Goal: Communication & Community: Answer question/provide support

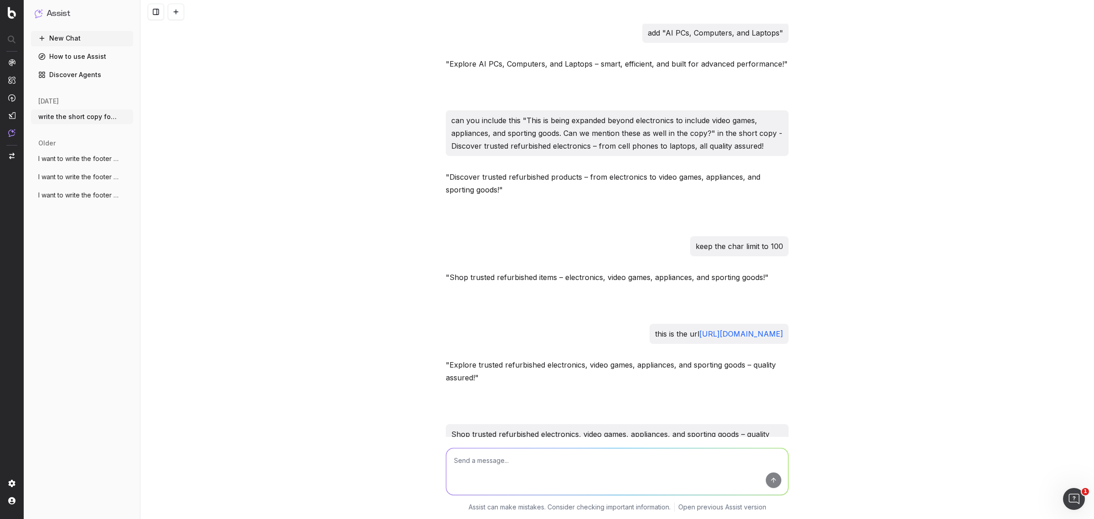
scroll to position [298, 0]
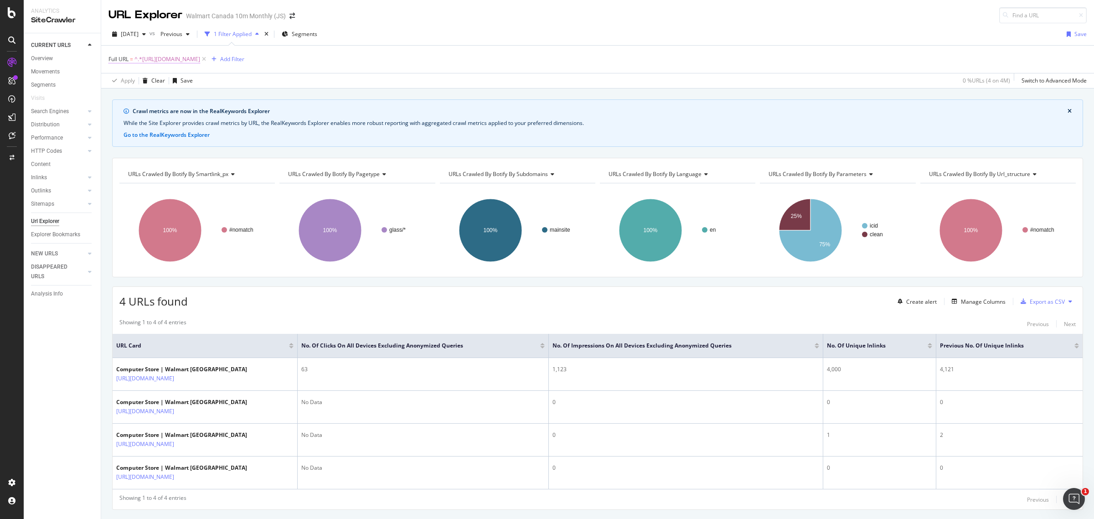
click at [200, 59] on span "^.*[URL][DOMAIN_NAME]" at bounding box center [167, 59] width 66 height 13
click at [210, 97] on icon at bounding box center [209, 97] width 5 height 6
click at [193, 98] on input "text" at bounding box center [166, 97] width 99 height 15
paste input "https://www.walmart.ca/en/browse/electronics/laptops-computers-accessories/1000…"
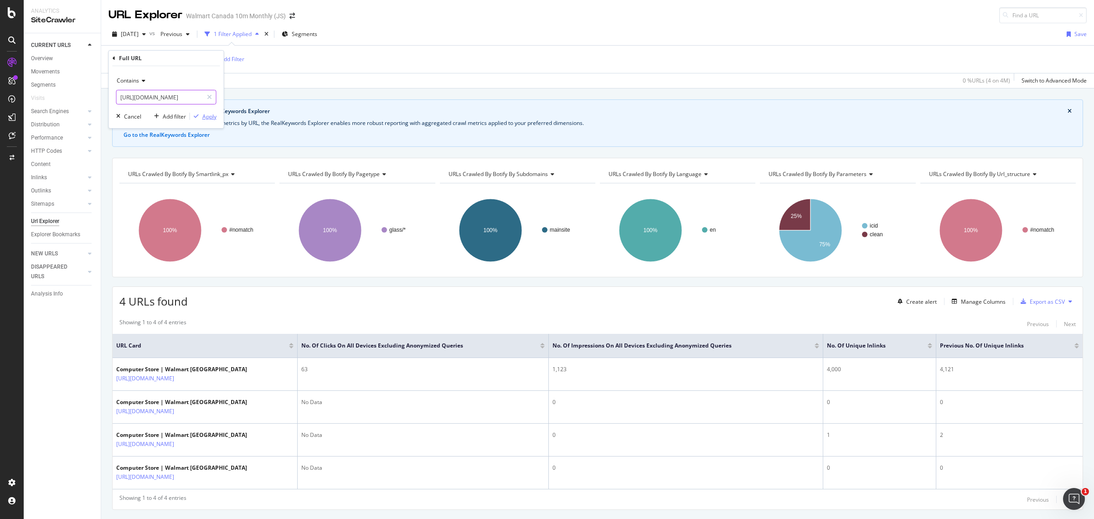
type input "https://www.walmart.ca/en/browse/electronics/laptops-computers-accessories/1000…"
click at [207, 118] on div "Apply" at bounding box center [209, 117] width 14 height 8
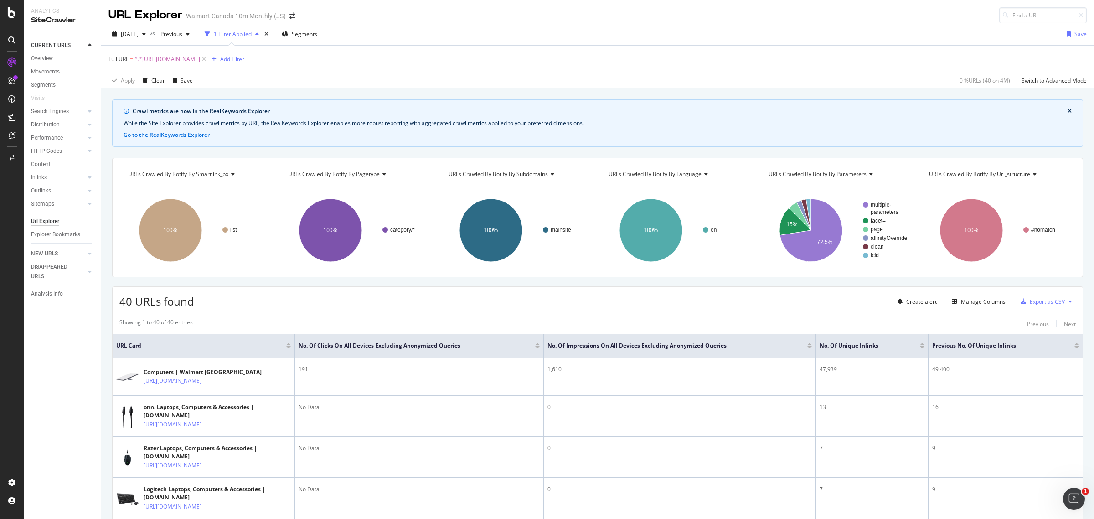
click at [244, 60] on div "Add Filter" at bounding box center [232, 59] width 24 height 8
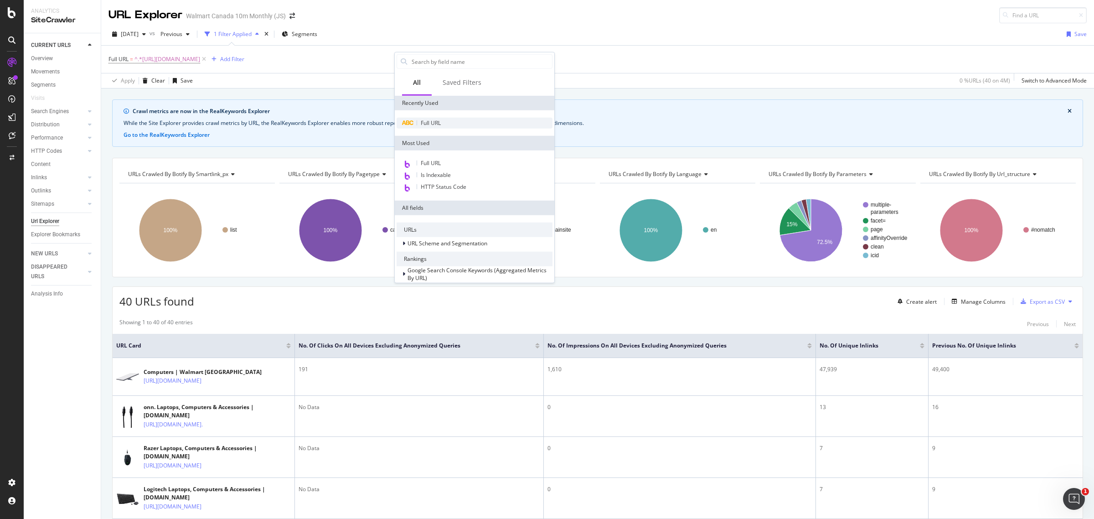
click at [423, 119] on span "Full URL" at bounding box center [431, 123] width 20 height 8
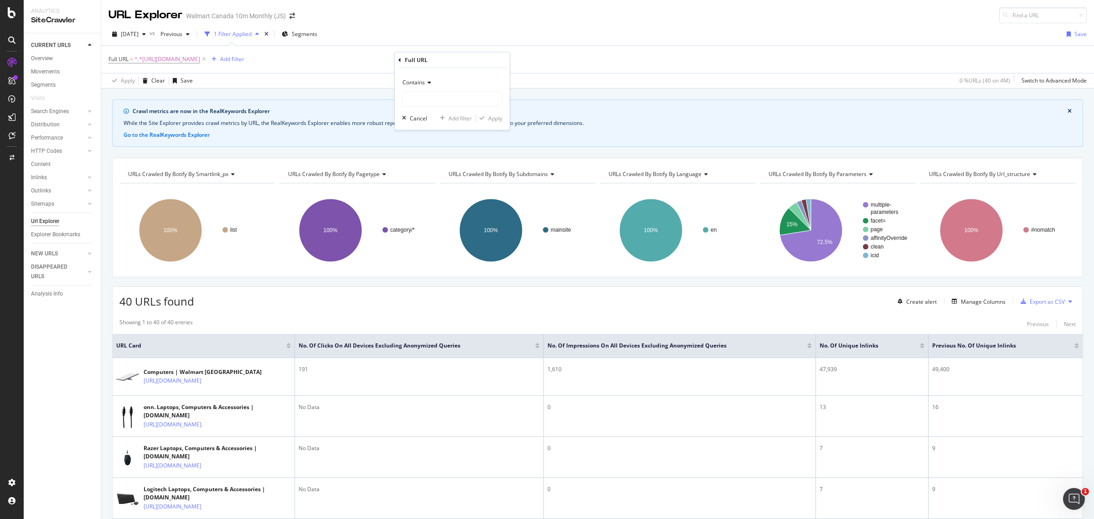
click at [420, 81] on span "Contains" at bounding box center [414, 82] width 22 height 8
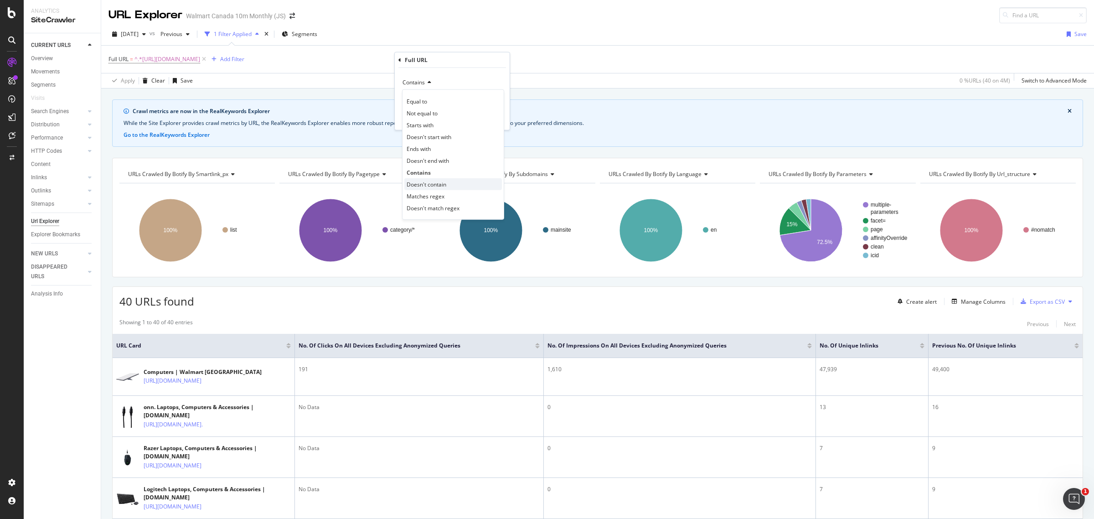
click at [445, 185] on span "Doesn't contain" at bounding box center [427, 184] width 40 height 8
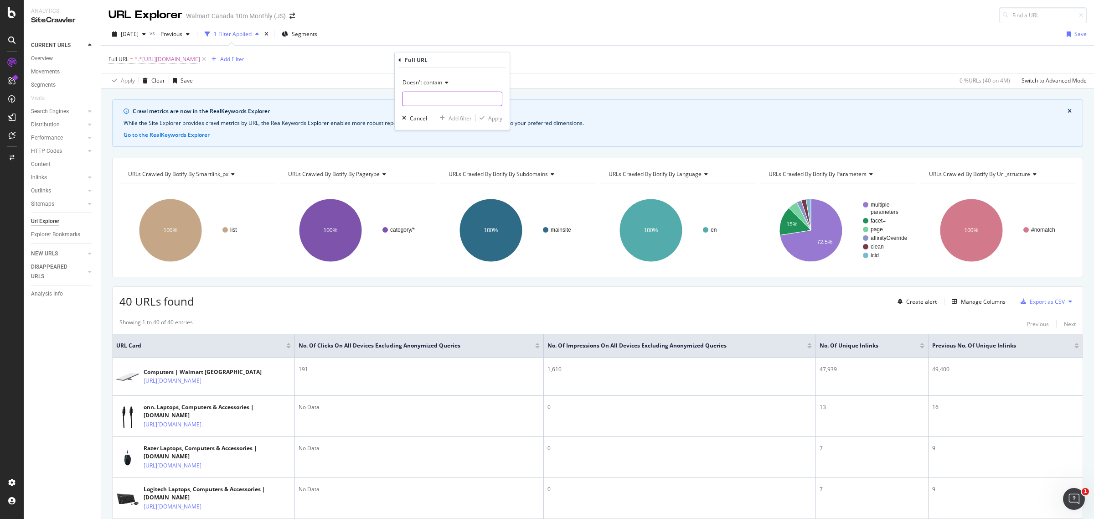
click at [434, 99] on input "text" at bounding box center [452, 99] width 99 height 15
type input "?"
click at [496, 119] on div "Apply" at bounding box center [495, 118] width 14 height 8
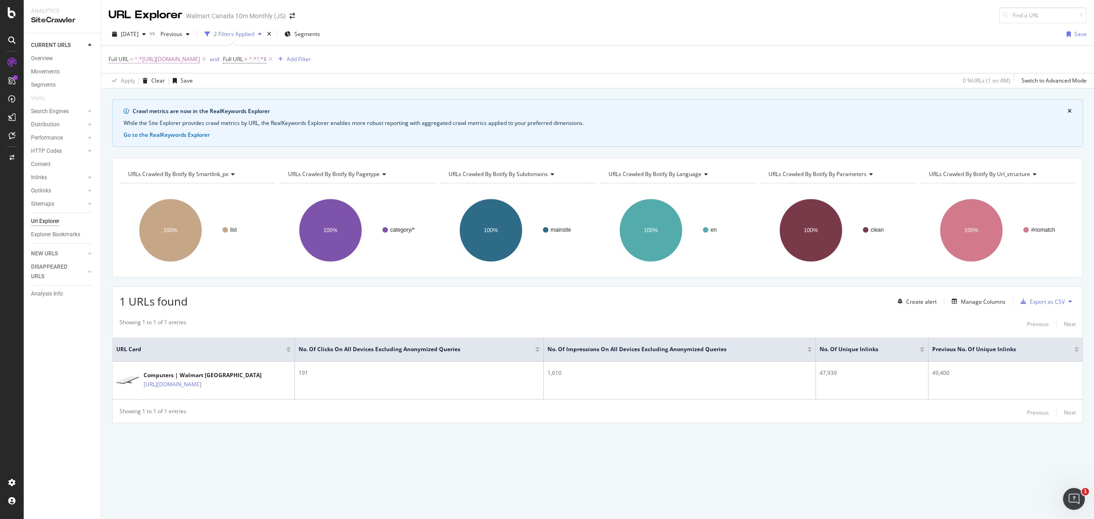
click at [200, 56] on span "^.*https://www.walmart.ca/en/browse/electronics/laptops-computers-accessories/1…" at bounding box center [167, 59] width 66 height 13
click at [210, 97] on icon at bounding box center [209, 97] width 5 height 6
click at [171, 96] on input "text" at bounding box center [166, 97] width 99 height 15
paste input "https://www.walmart.ca/en/browse/electronics/laptops-computers-accessories/lapt…"
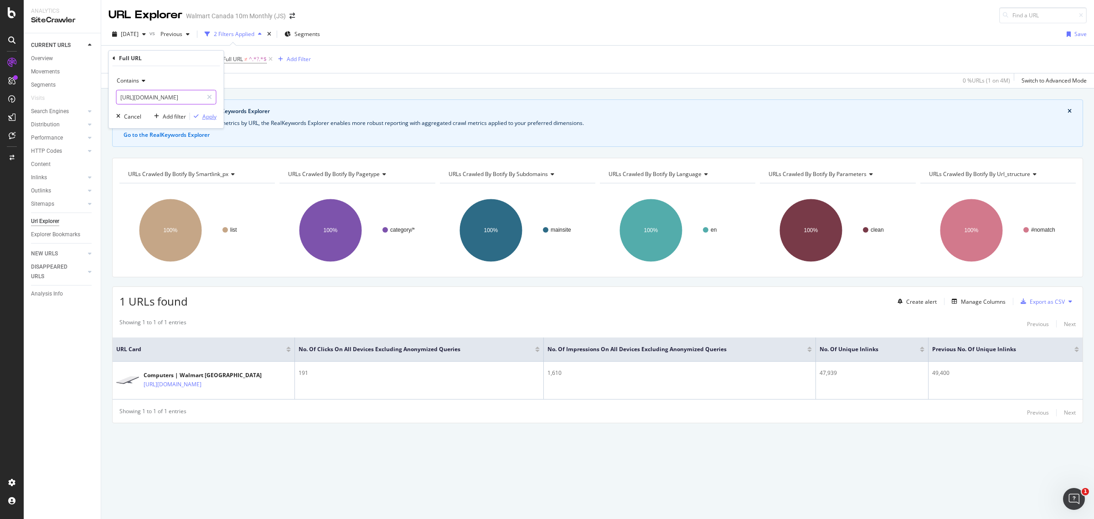
type input "https://www.walmart.ca/en/browse/electronics/laptops-computers-accessories/lapt…"
click at [200, 116] on div "button" at bounding box center [196, 116] width 12 height 5
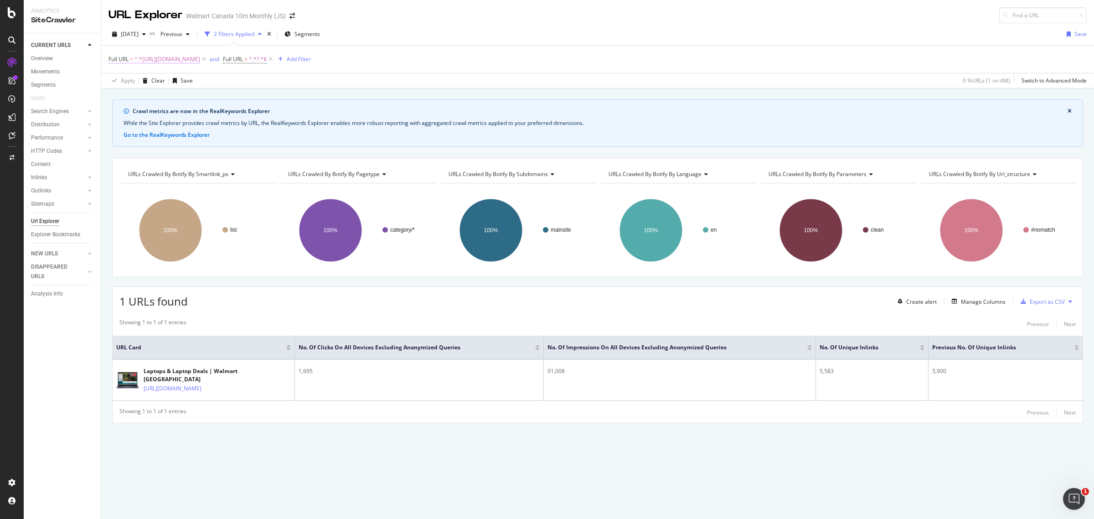
click at [200, 59] on span "^.*https://www.walmart.ca/en/browse/electronics/laptops-computers-accessories/l…" at bounding box center [167, 59] width 66 height 13
click at [210, 97] on icon at bounding box center [209, 97] width 5 height 6
click at [187, 96] on input "text" at bounding box center [166, 97] width 99 height 15
paste input "https://www.walmart.ca/en/browse/electronics/cell-phones-accessories/10003_20135"
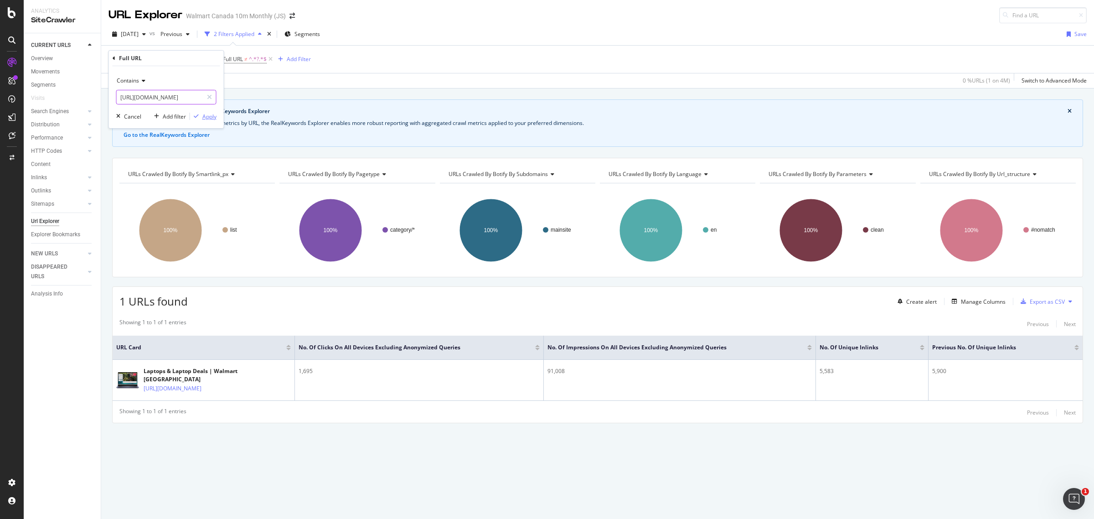
type input "https://www.walmart.ca/en/browse/electronics/cell-phones-accessories/10003_20135"
click at [207, 117] on div "Apply" at bounding box center [209, 117] width 14 height 8
click at [200, 58] on span "^.*https://www.walmart.ca/en/browse/electronics/cell-phones-accessories/10003_2…" at bounding box center [167, 59] width 66 height 13
click at [208, 97] on icon at bounding box center [209, 97] width 5 height 6
click at [181, 96] on input "text" at bounding box center [166, 97] width 99 height 15
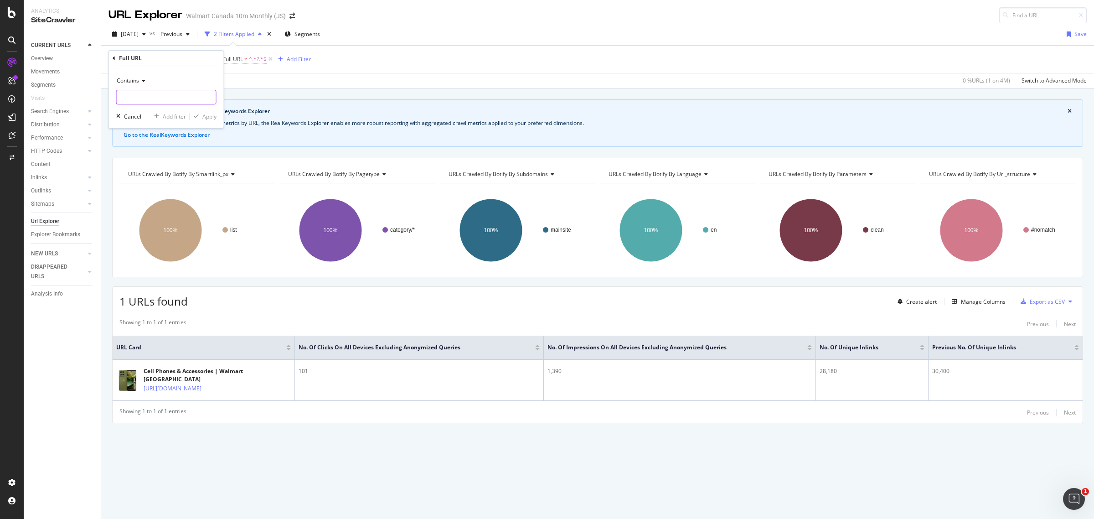
paste input "https://www.walmart.ca/en/browse/electronics/ipad-tablets/10003_21017"
type input "https://www.walmart.ca/en/browse/electronics/ipad-tablets/10003_21017"
drag, startPoint x: 205, startPoint y: 117, endPoint x: 326, endPoint y: 115, distance: 121.3
click at [206, 117] on div "Apply" at bounding box center [209, 117] width 14 height 8
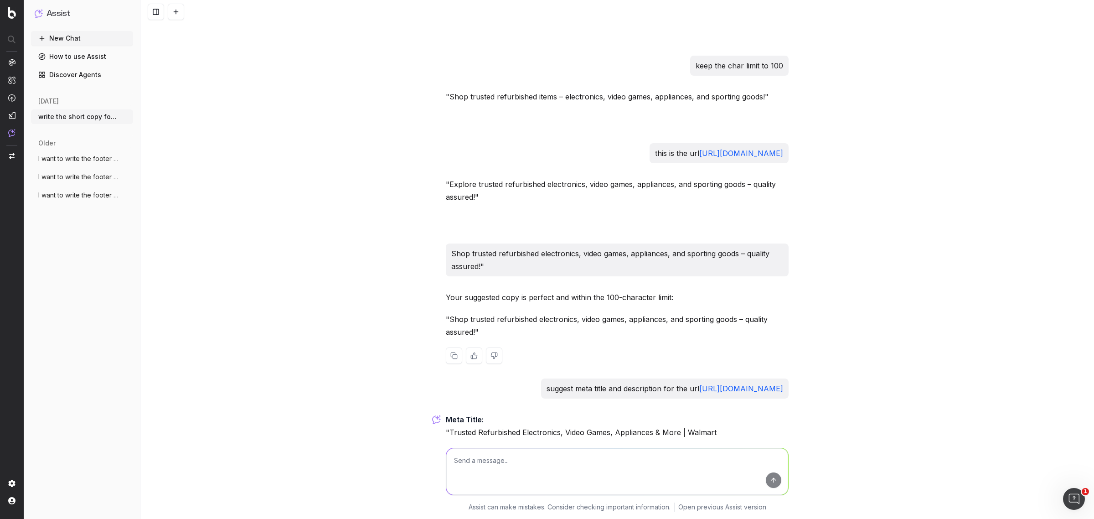
scroll to position [697, 0]
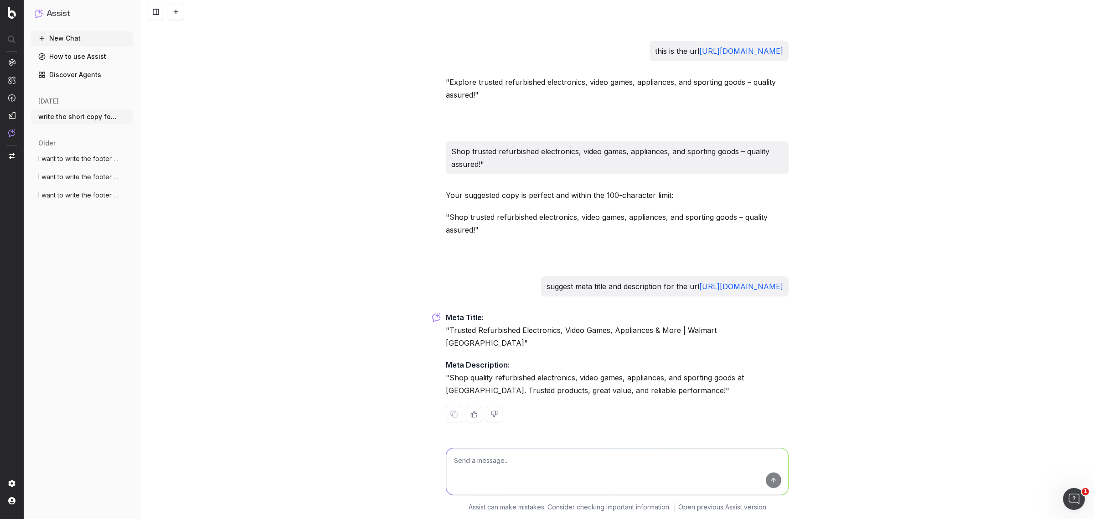
click at [481, 455] on textarea at bounding box center [617, 471] width 342 height 47
type textarea "write meta description something like this "Shop Windows tablets at Walmart Can…"
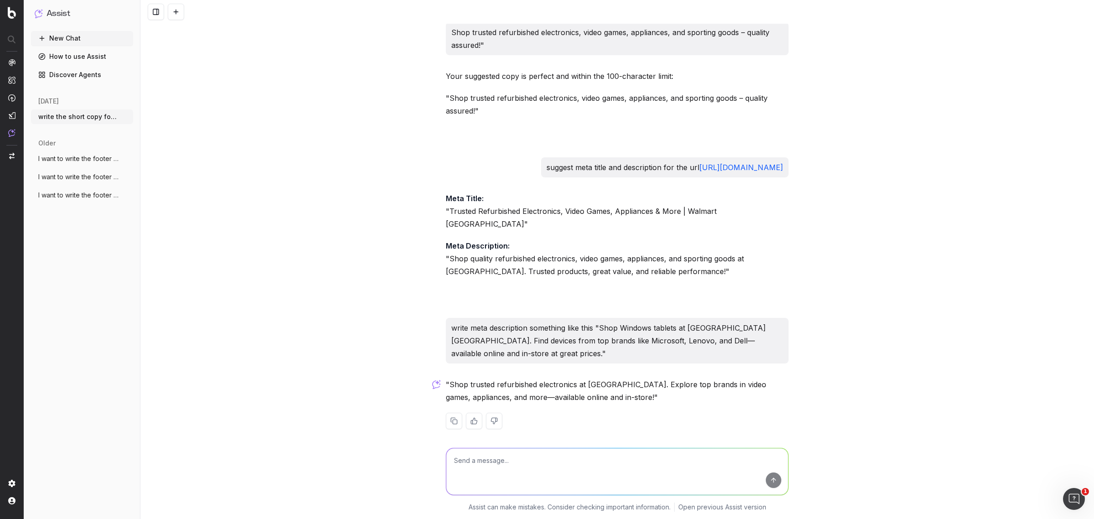
scroll to position [822, 0]
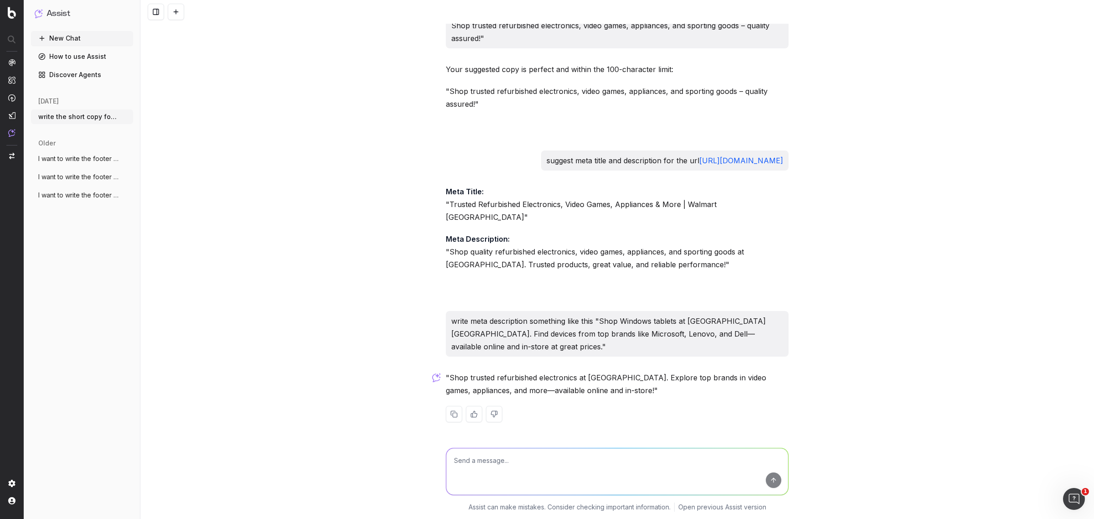
click at [472, 474] on textarea at bounding box center [617, 471] width 342 height 47
paste textarea "Shop trusted refurbished electronics, video games, appliances, and sporting goo…"
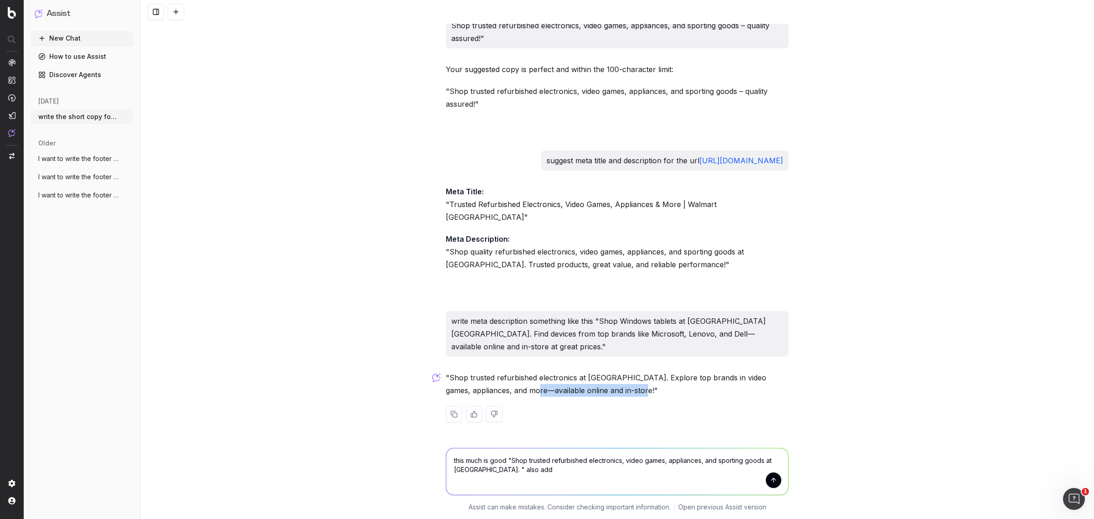
drag, startPoint x: 631, startPoint y: 390, endPoint x: 523, endPoint y: 393, distance: 108.1
click at [523, 393] on p ""Shop trusted refurbished electronics at Walmart Canada. Explore top brands in …" at bounding box center [617, 384] width 343 height 26
copy p "available online and in-store!""
click at [546, 472] on textarea "this much is good "Shop trusted refurbished electronics, video games, appliance…" at bounding box center [617, 471] width 342 height 47
paste textarea "available online and in-store!""
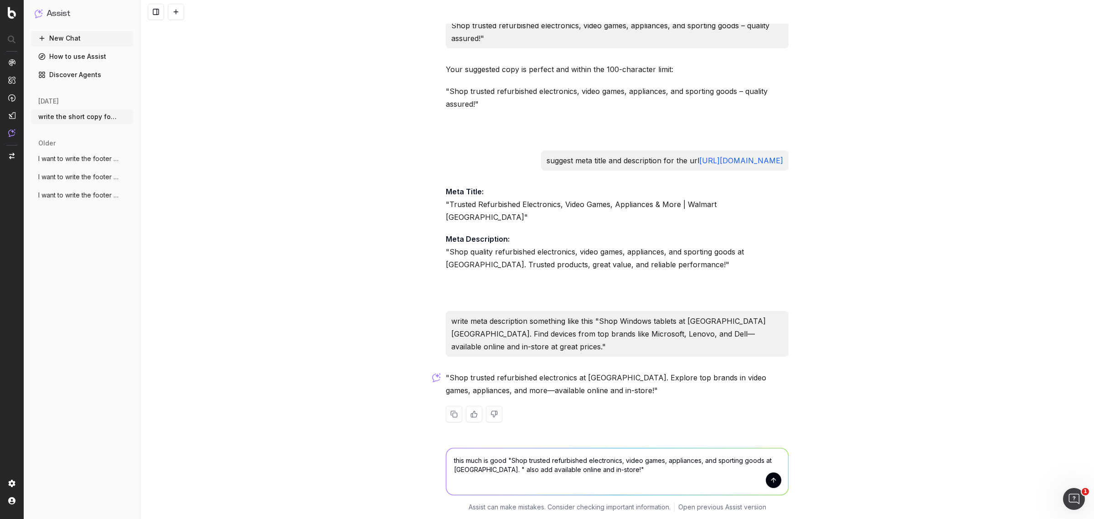
click at [534, 469] on textarea "this much is good "Shop trusted refurbished electronics, video games, appliance…" at bounding box center [617, 471] width 342 height 47
type textarea "this much is good "Shop trusted refurbished electronics, video games, appliance…"
click at [769, 480] on button "submit" at bounding box center [774, 480] width 16 height 16
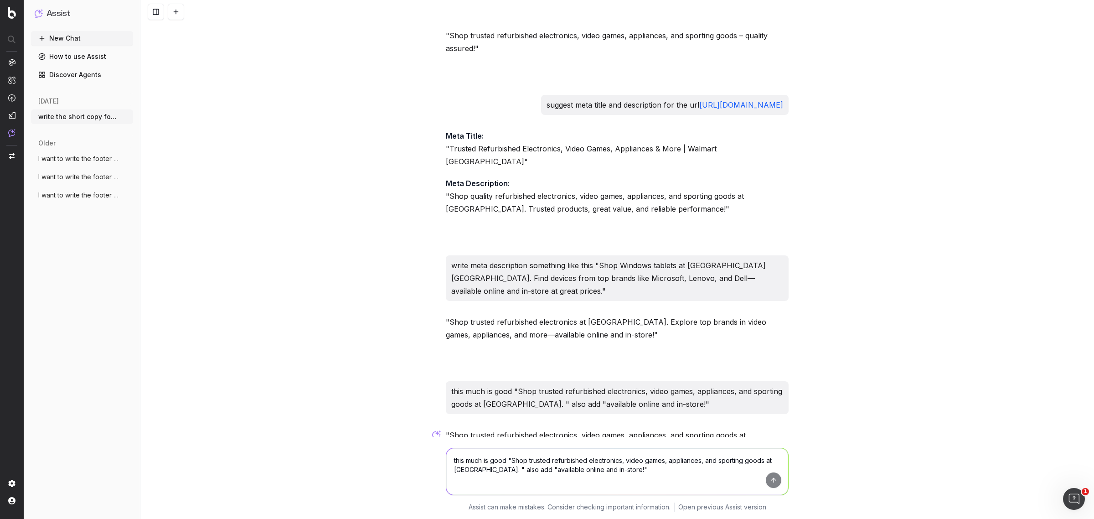
scroll to position [936, 0]
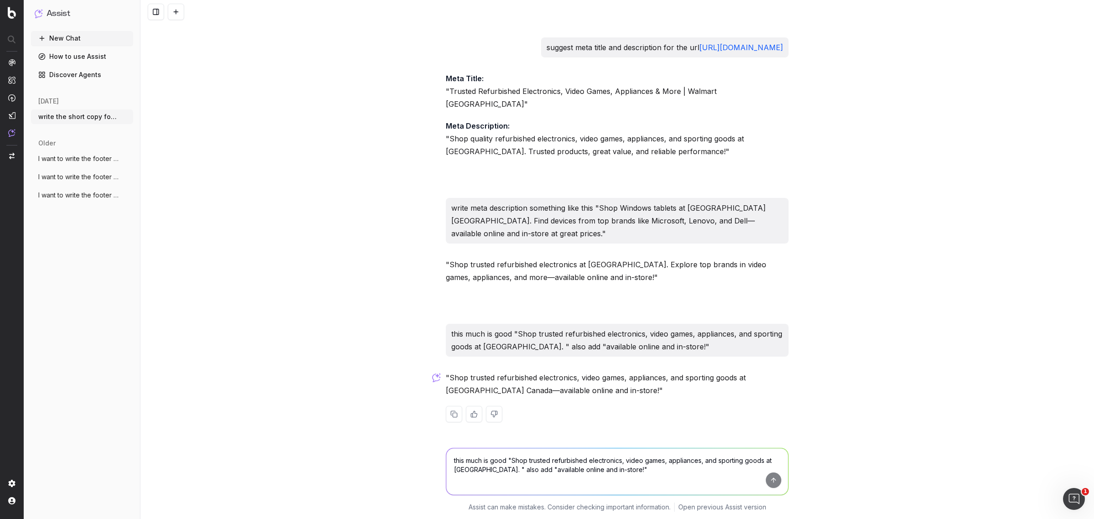
click at [516, 461] on textarea "this much is good "Shop trusted refurbished electronics, video games, appliance…" at bounding box center [617, 471] width 342 height 47
type textarea "you can add little more"
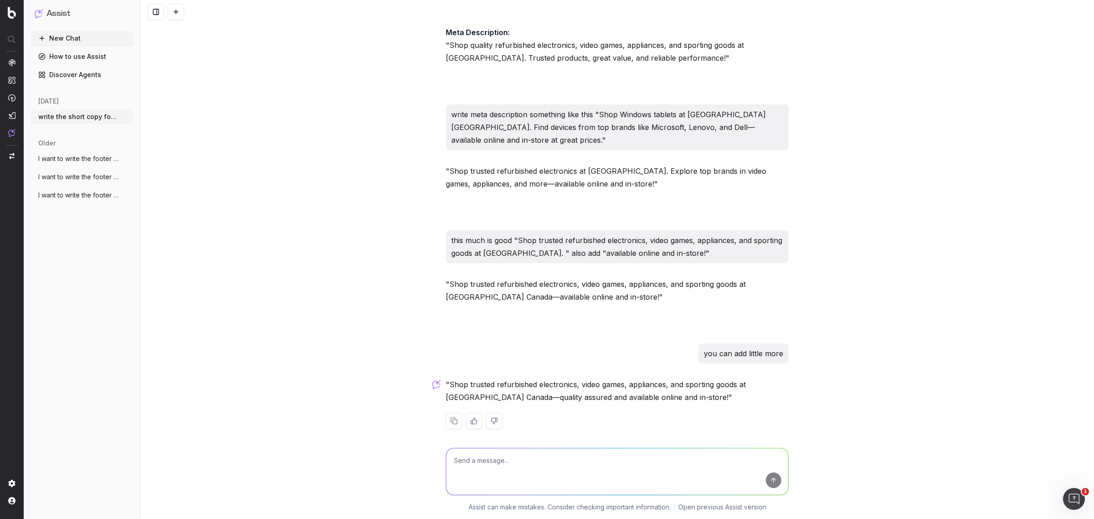
scroll to position [1036, 0]
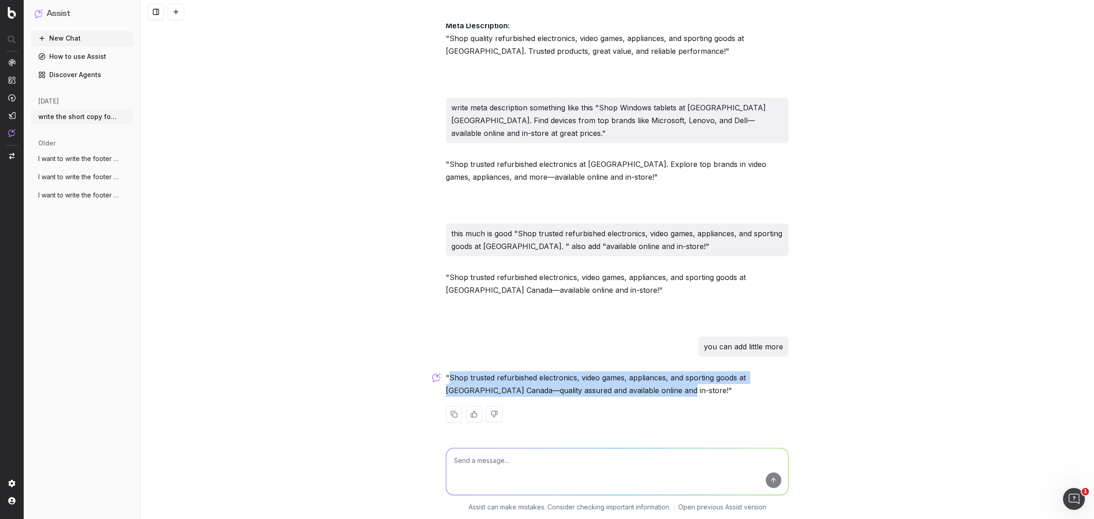
drag, startPoint x: 446, startPoint y: 375, endPoint x: 645, endPoint y: 393, distance: 200.0
click at [645, 393] on p ""Shop trusted refurbished electronics, video games, appliances, and sporting go…" at bounding box center [617, 384] width 343 height 26
copy p "Shop trusted refurbished electronics, video games, appliances, and sporting goo…"
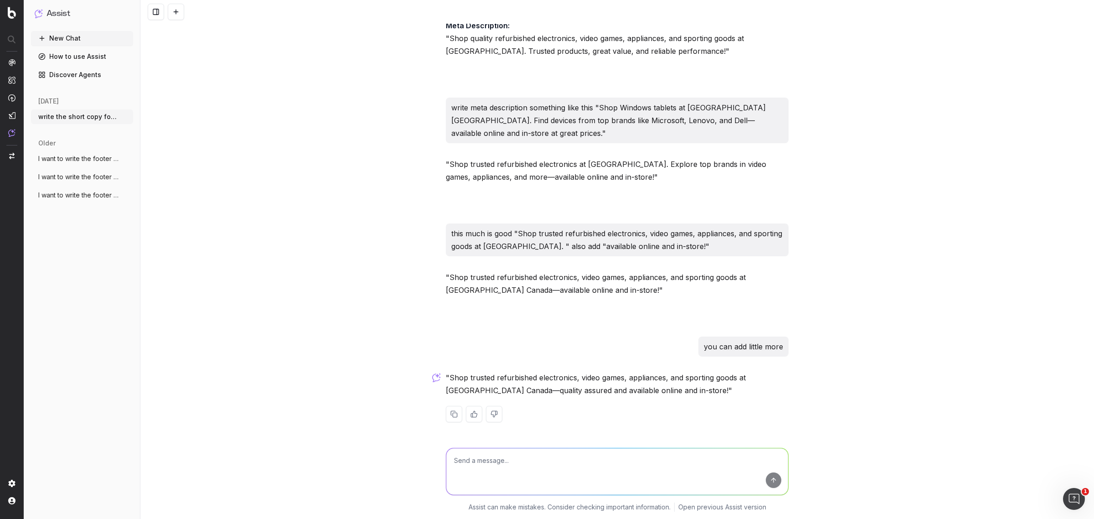
click at [527, 467] on textarea at bounding box center [617, 471] width 342 height 47
paste textarea "Shop trusted refurbished electronics, video games, appliances, and sporting goo…"
drag, startPoint x: 509, startPoint y: 470, endPoint x: 445, endPoint y: 473, distance: 63.9
click at [446, 473] on textarea "Shop trusted refurbished electronics, video games, appliances, and sporting goo…" at bounding box center [617, 471] width 342 height 47
click at [552, 472] on textarea "Shop trusted refurbished electronics, video games, appliances, and sporting goo…" at bounding box center [617, 471] width 342 height 47
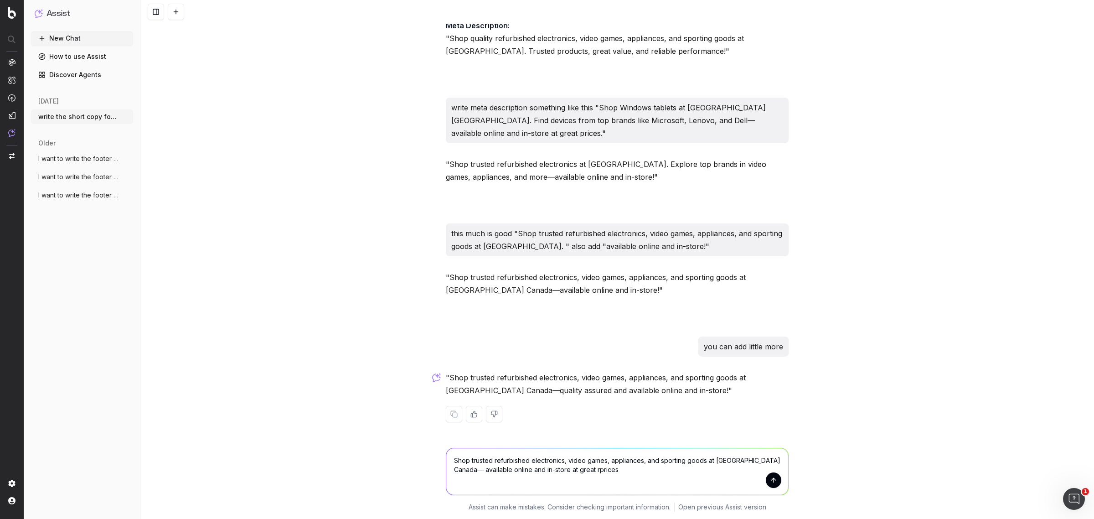
type textarea "Shop trusted refurbished electronics, video games, appliances, and sporting goo…"
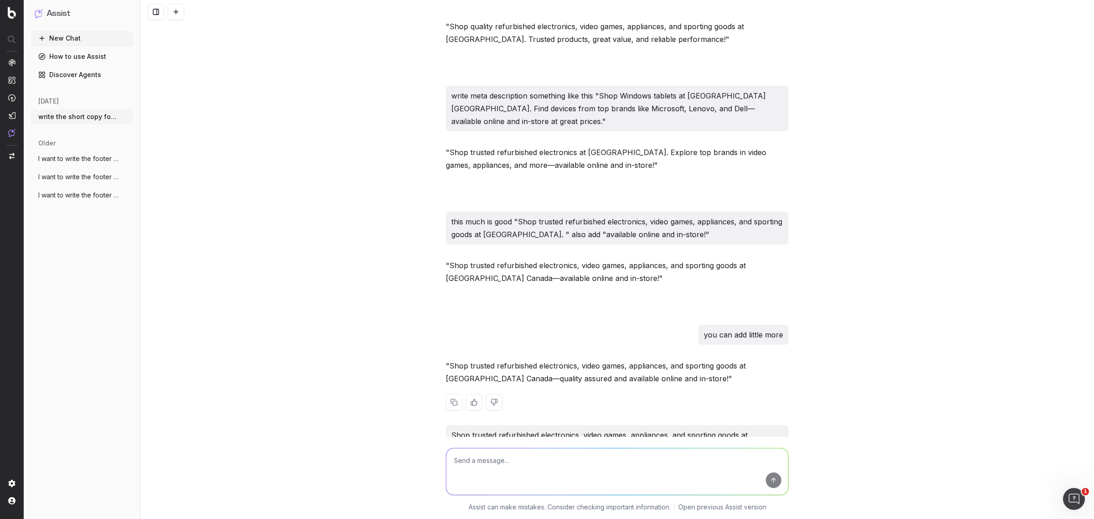
scroll to position [1149, 0]
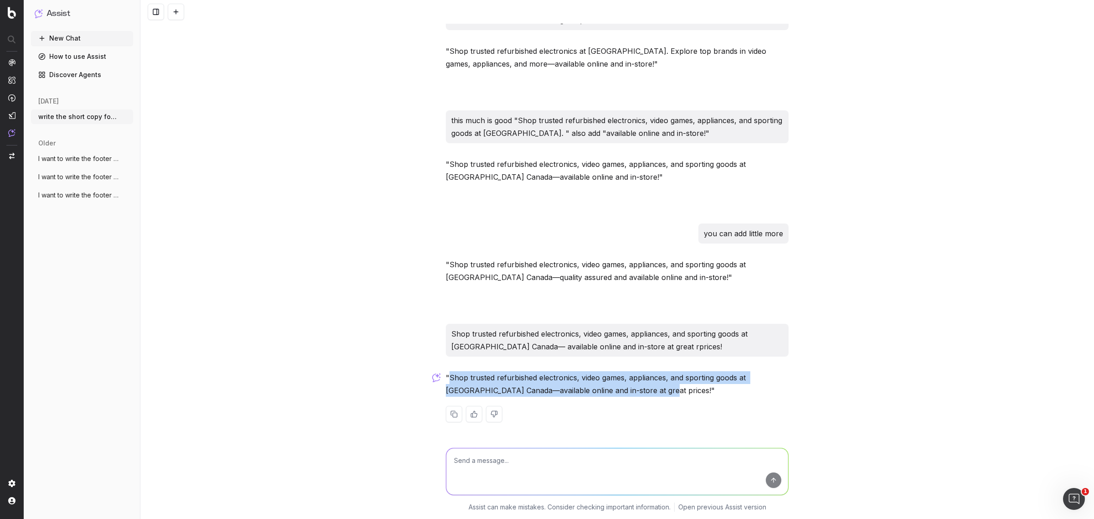
drag, startPoint x: 447, startPoint y: 376, endPoint x: 626, endPoint y: 394, distance: 179.6
click at [626, 394] on p ""Shop trusted refurbished electronics, video games, appliances, and sporting go…" at bounding box center [617, 384] width 343 height 26
copy p "Shop trusted refurbished electronics, video games, appliances, and sporting goo…"
click at [588, 386] on p ""Shop trusted refurbished electronics, video games, appliances, and sporting go…" at bounding box center [617, 384] width 343 height 26
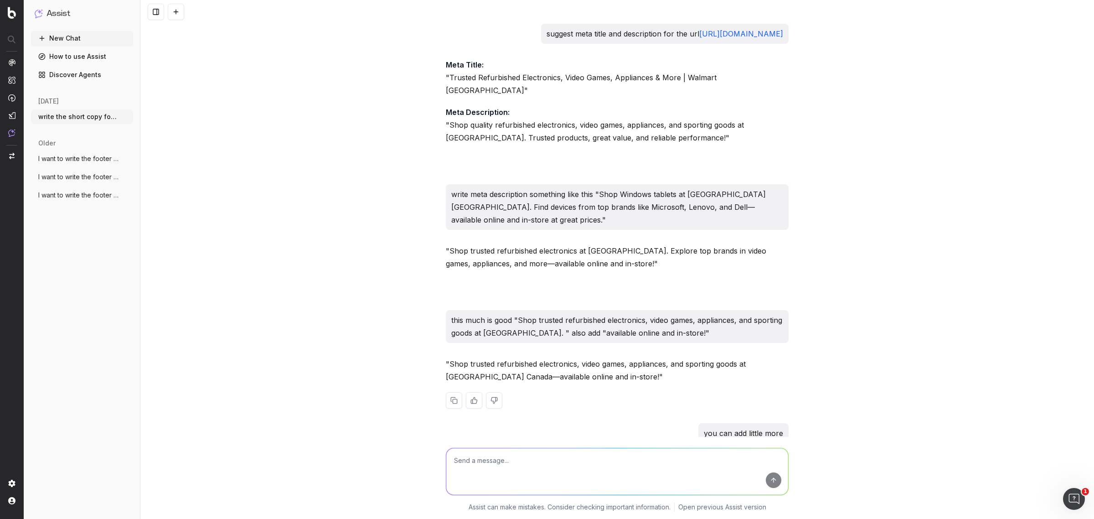
scroll to position [921, 0]
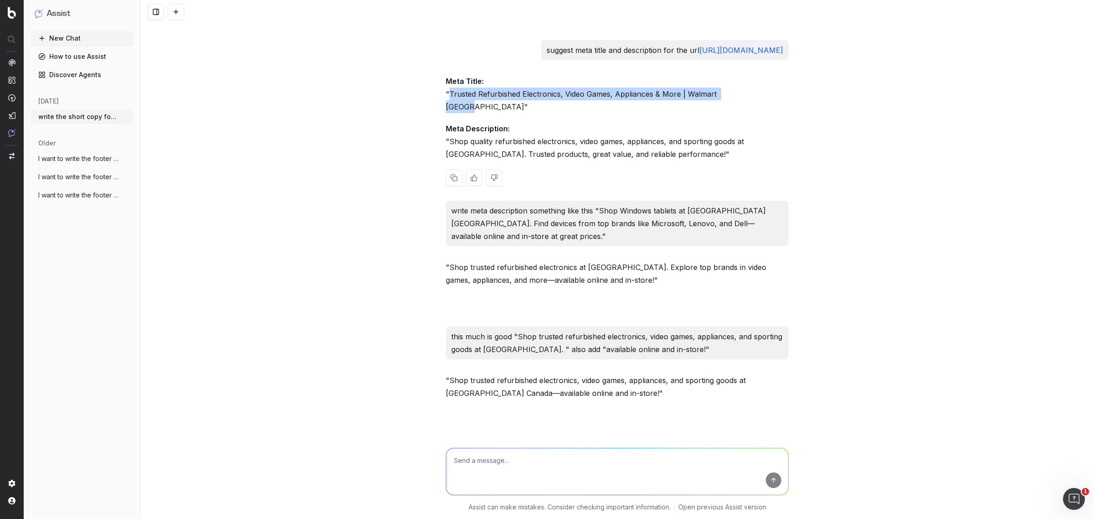
drag, startPoint x: 445, startPoint y: 117, endPoint x: 739, endPoint y: 122, distance: 294.1
click at [739, 113] on p "Meta Title: "Trusted Refurbished Electronics, Video Games, Appliances & More | …" at bounding box center [617, 94] width 343 height 38
copy p "Trusted Refurbished Electronics, Video Games, Appliances & More | Walmart Canada"
click at [518, 467] on textarea at bounding box center [617, 471] width 342 height 47
paste textarea "[URL][DOMAIN_NAME]"
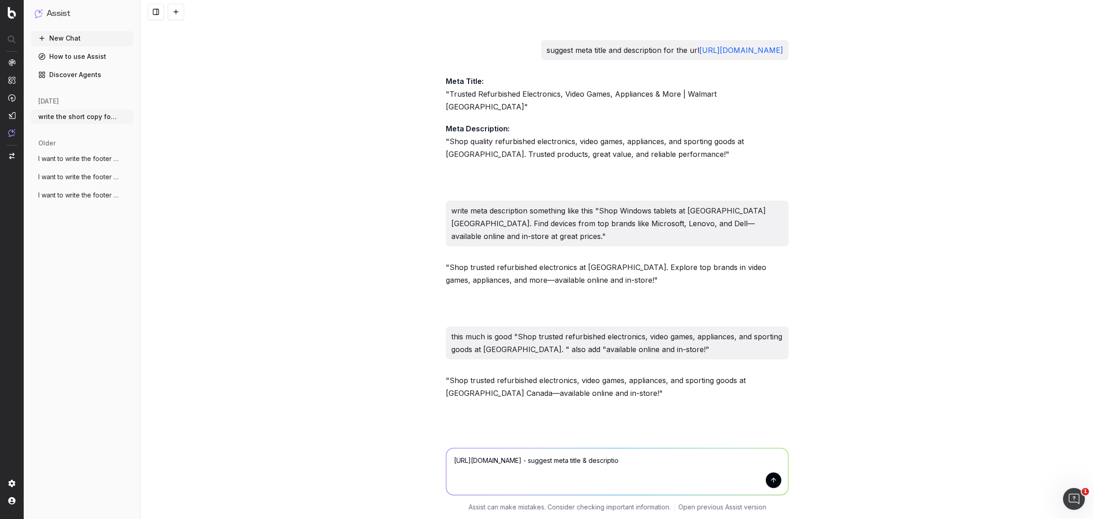
type textarea "https://www.walmart.ca/en/shop/ai-pcs/3591544416519 - suggest meta title & desc…"
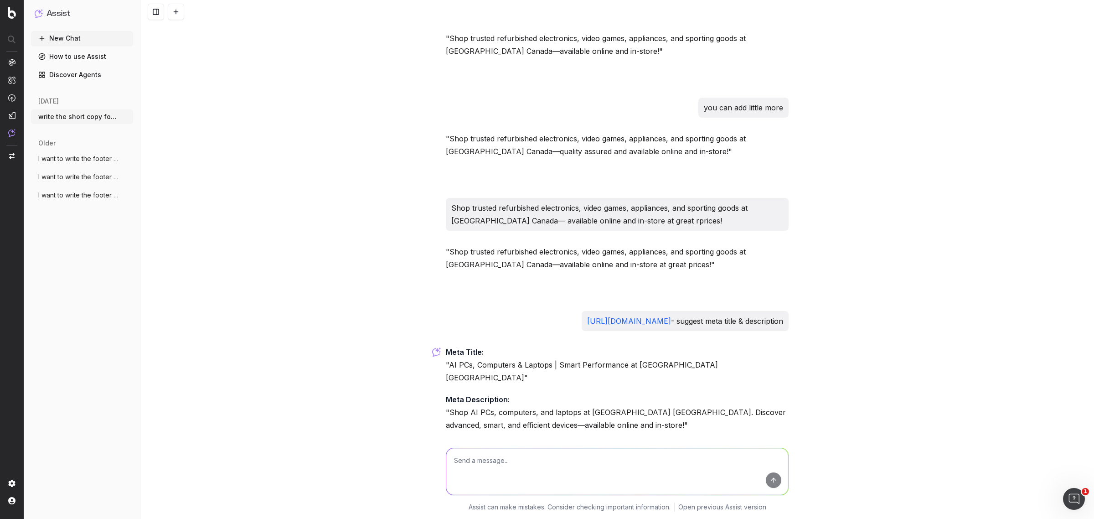
scroll to position [1296, 0]
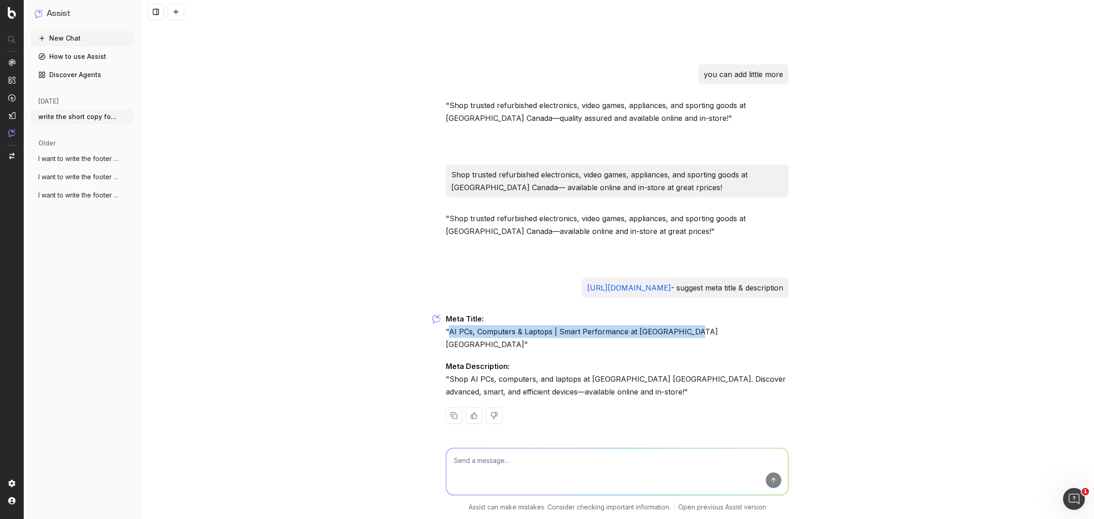
drag, startPoint x: 445, startPoint y: 342, endPoint x: 686, endPoint y: 347, distance: 241.7
click at [686, 347] on p "Meta Title: "AI PCs, Computers & Laptops | Smart Performance at Walmart Canada"" at bounding box center [617, 331] width 343 height 38
copy p "AI PCs, Computers & Laptops | Smart Performance at Walmart Canada"
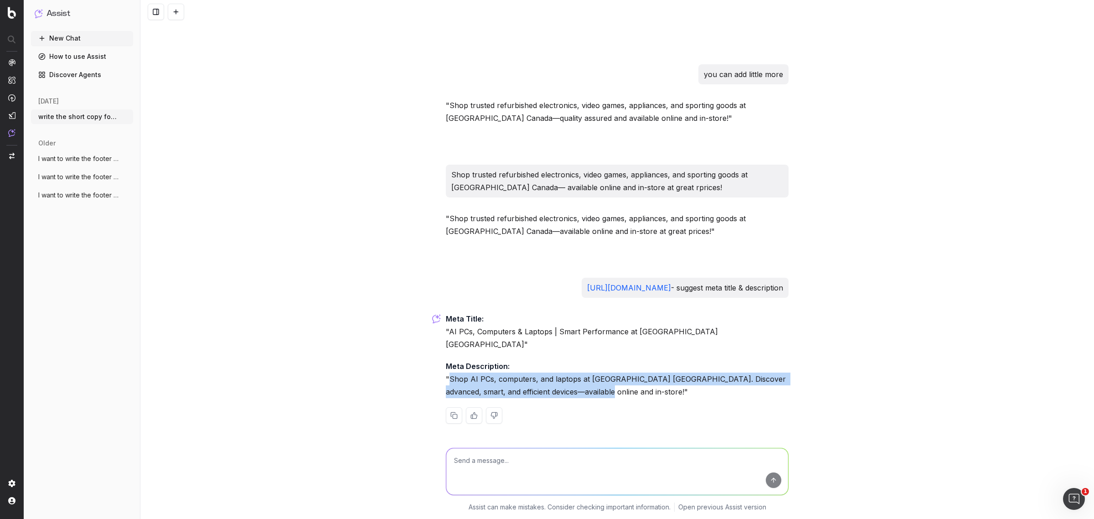
drag, startPoint x: 445, startPoint y: 377, endPoint x: 575, endPoint y: 389, distance: 131.4
click at [575, 389] on p "Meta Description: "Shop AI PCs, computers, and laptops at Walmart Canada. Disco…" at bounding box center [617, 379] width 343 height 38
copy p "Shop AI PCs, computers, and laptops at Walmart Canada. Discover advanced, smart…"
